Goal: Obtain resource: Download file/media

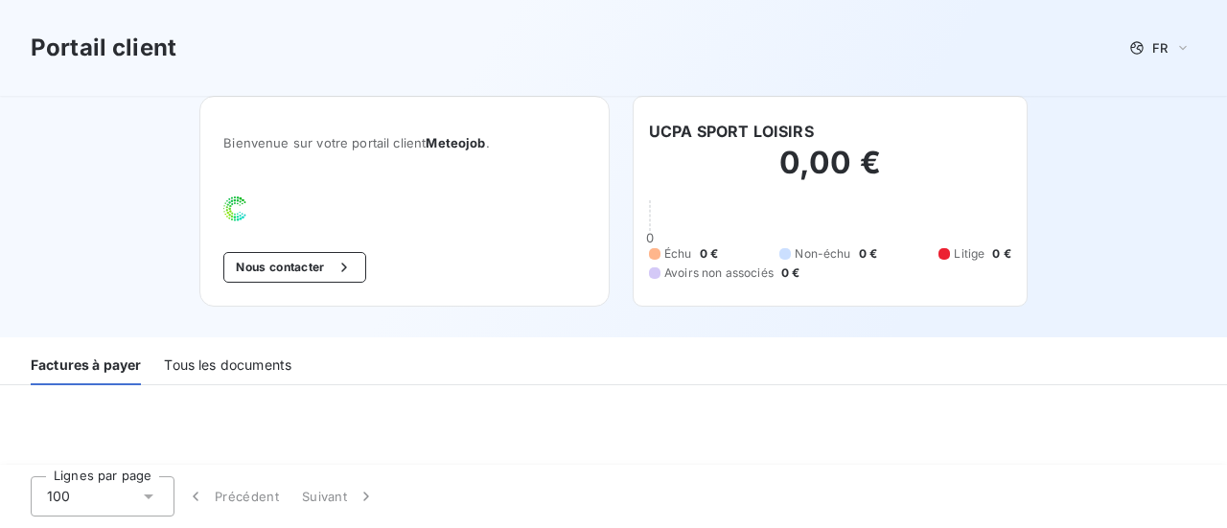
scroll to position [96, 0]
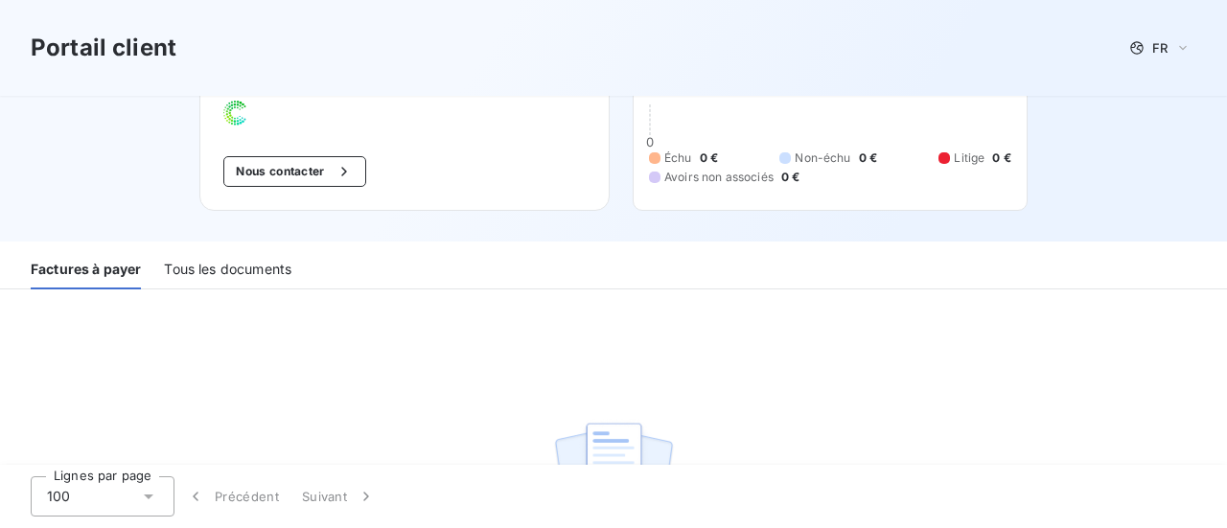
click at [234, 266] on div "Tous les documents" at bounding box center [227, 269] width 127 height 40
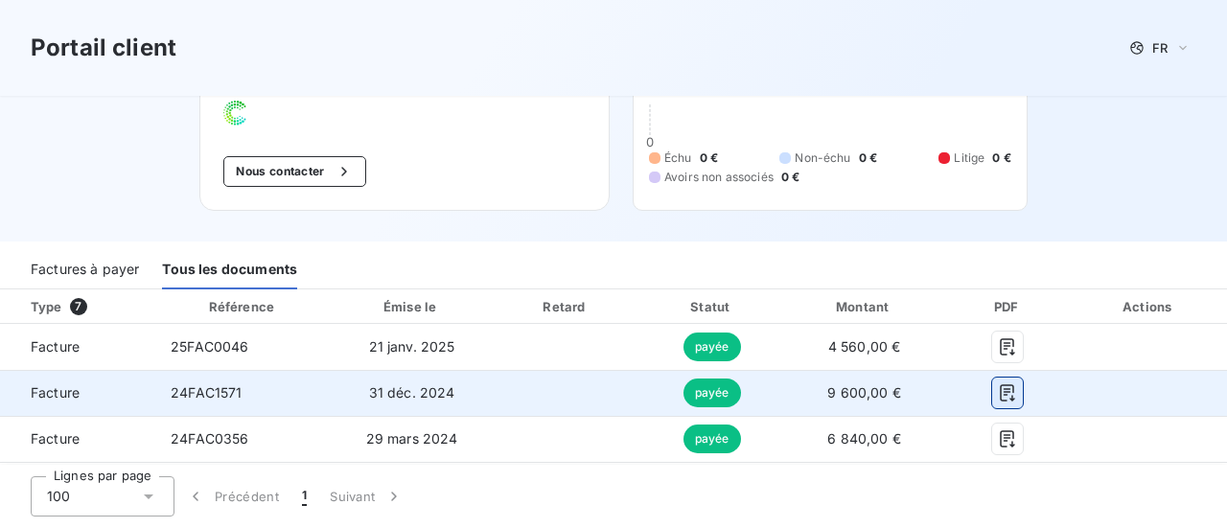
click at [998, 392] on icon "button" at bounding box center [1007, 392] width 19 height 19
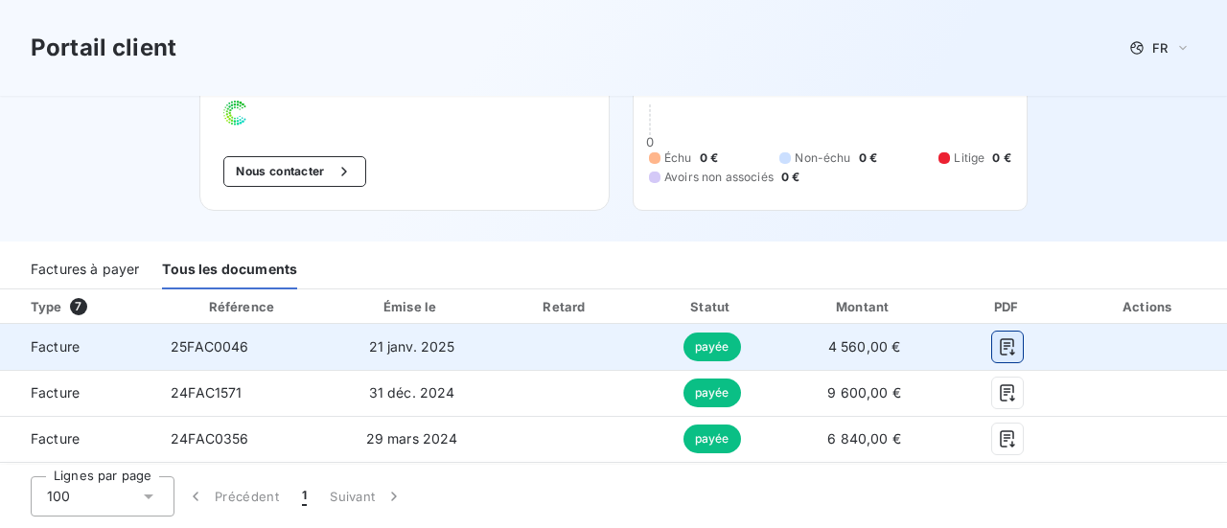
click at [998, 344] on icon "button" at bounding box center [1007, 346] width 19 height 19
